Goal: Browse casually

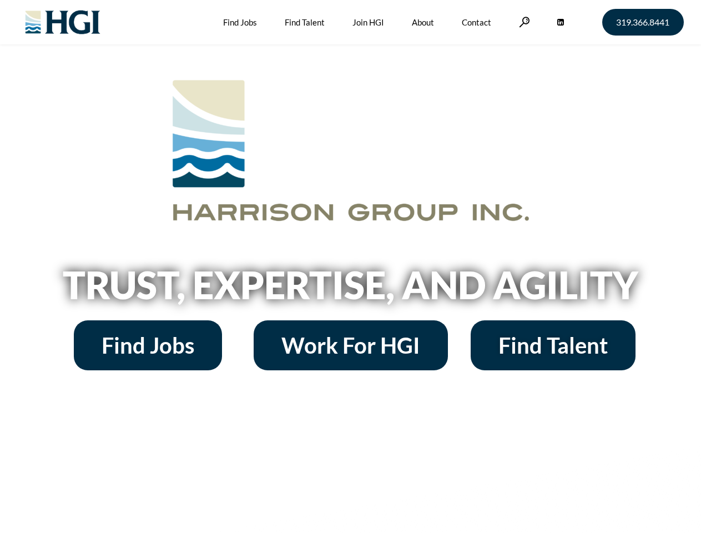
click at [350, 266] on h2 "Trust, Expertise, and Agility" at bounding box center [350, 285] width 633 height 38
click at [523, 22] on link at bounding box center [524, 22] width 11 height 11
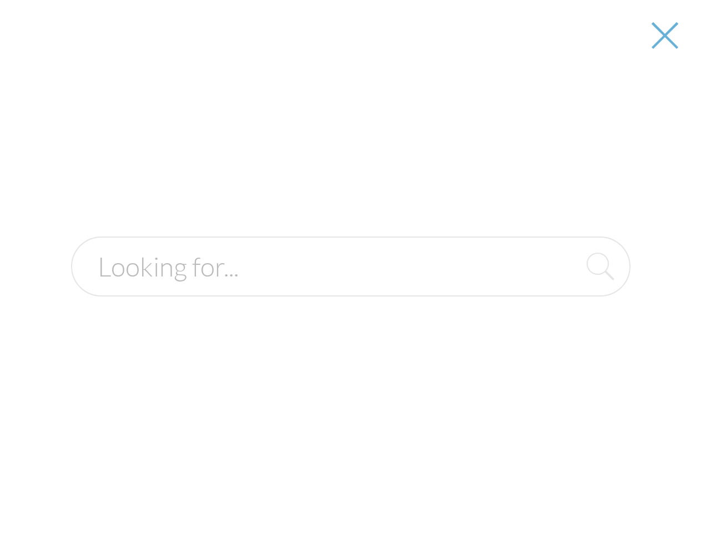
click at [350, 289] on h2 "Trust, Expertise, and Agility" at bounding box center [350, 285] width 633 height 38
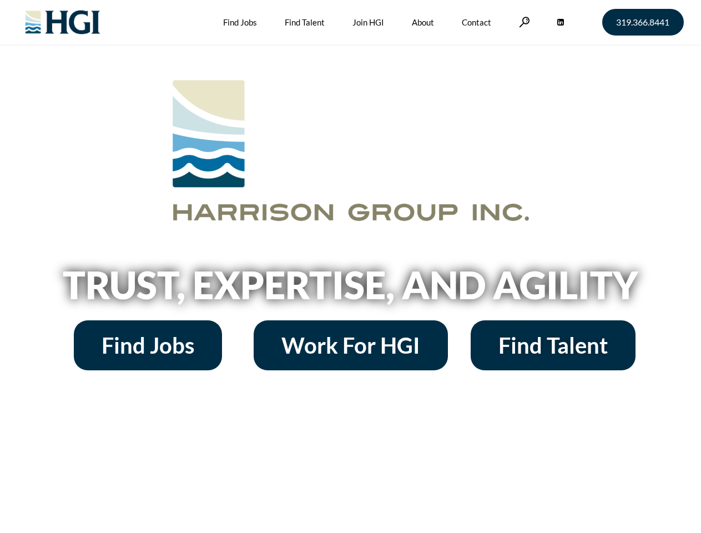
click at [350, 266] on h2 "Trust, Expertise, and Agility" at bounding box center [350, 285] width 633 height 38
click at [523, 22] on link at bounding box center [524, 22] width 11 height 11
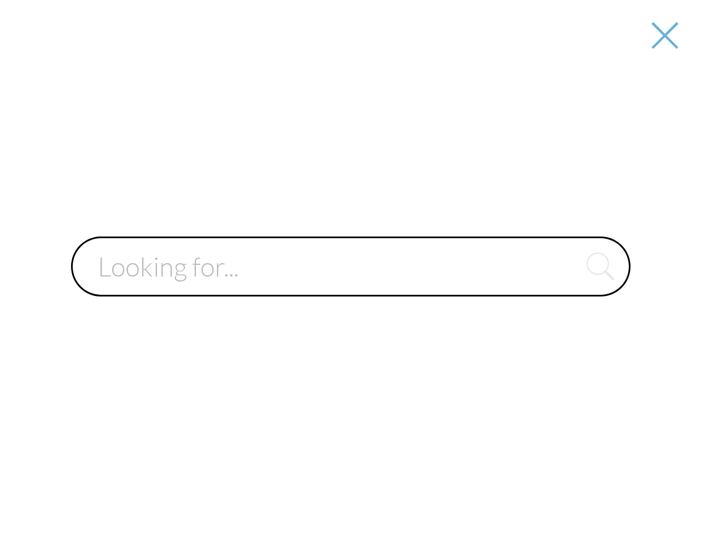
click at [350, 289] on div at bounding box center [350, 266] width 699 height 533
